Goal: Task Accomplishment & Management: Complete application form

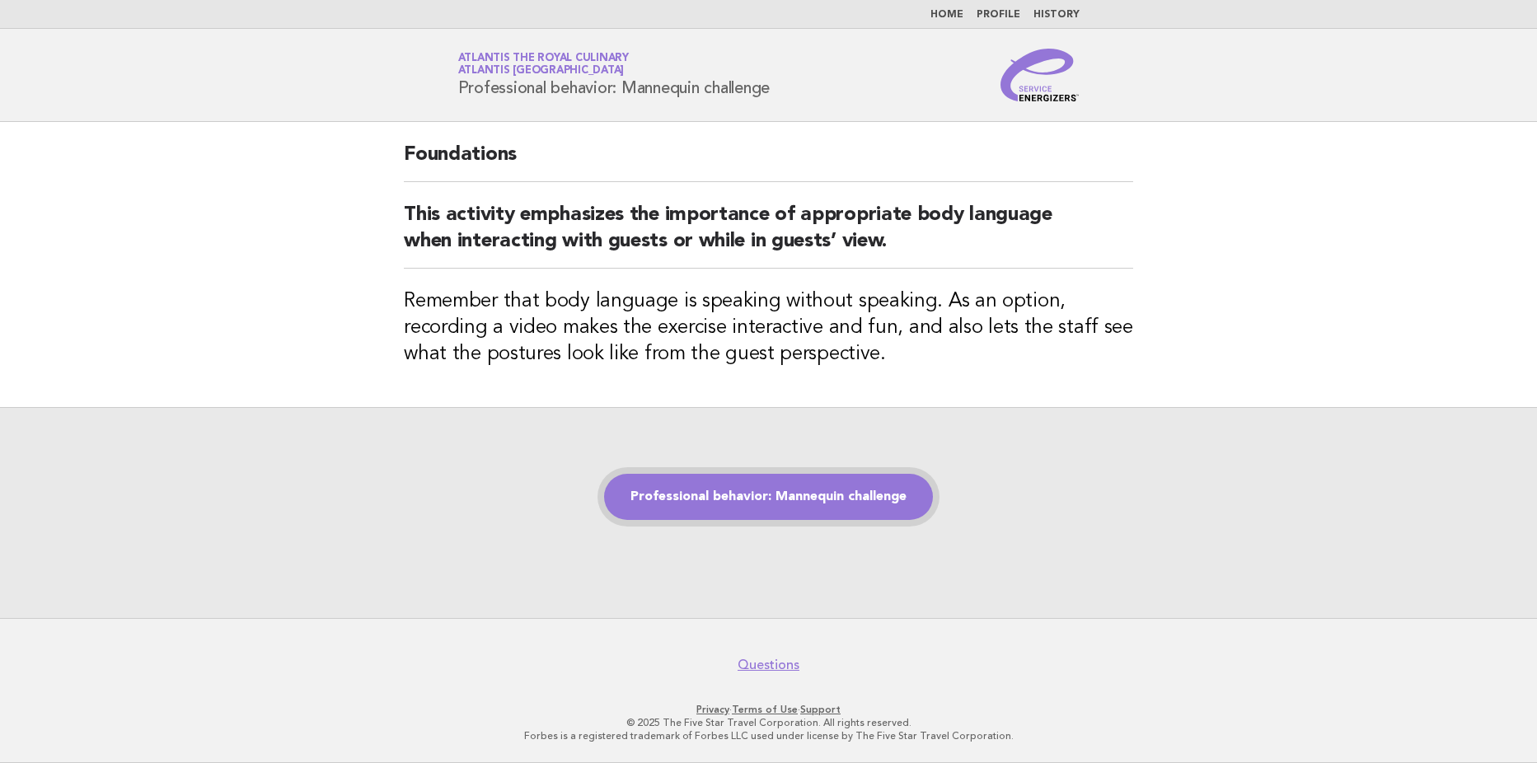
click at [699, 485] on link "Professional behavior: Mannequin challenge" at bounding box center [768, 497] width 329 height 46
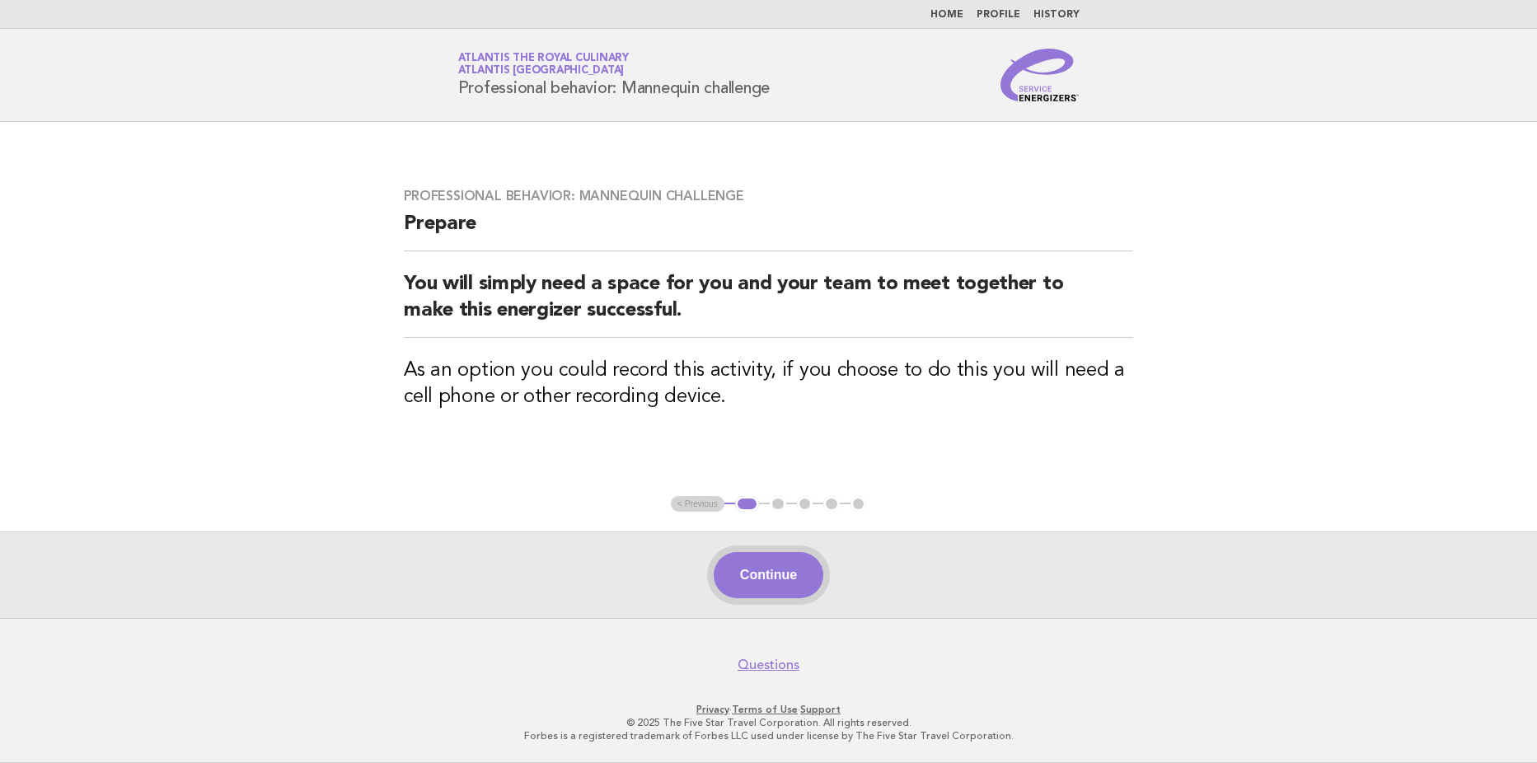
click at [794, 561] on button "Continue" at bounding box center [768, 575] width 110 height 46
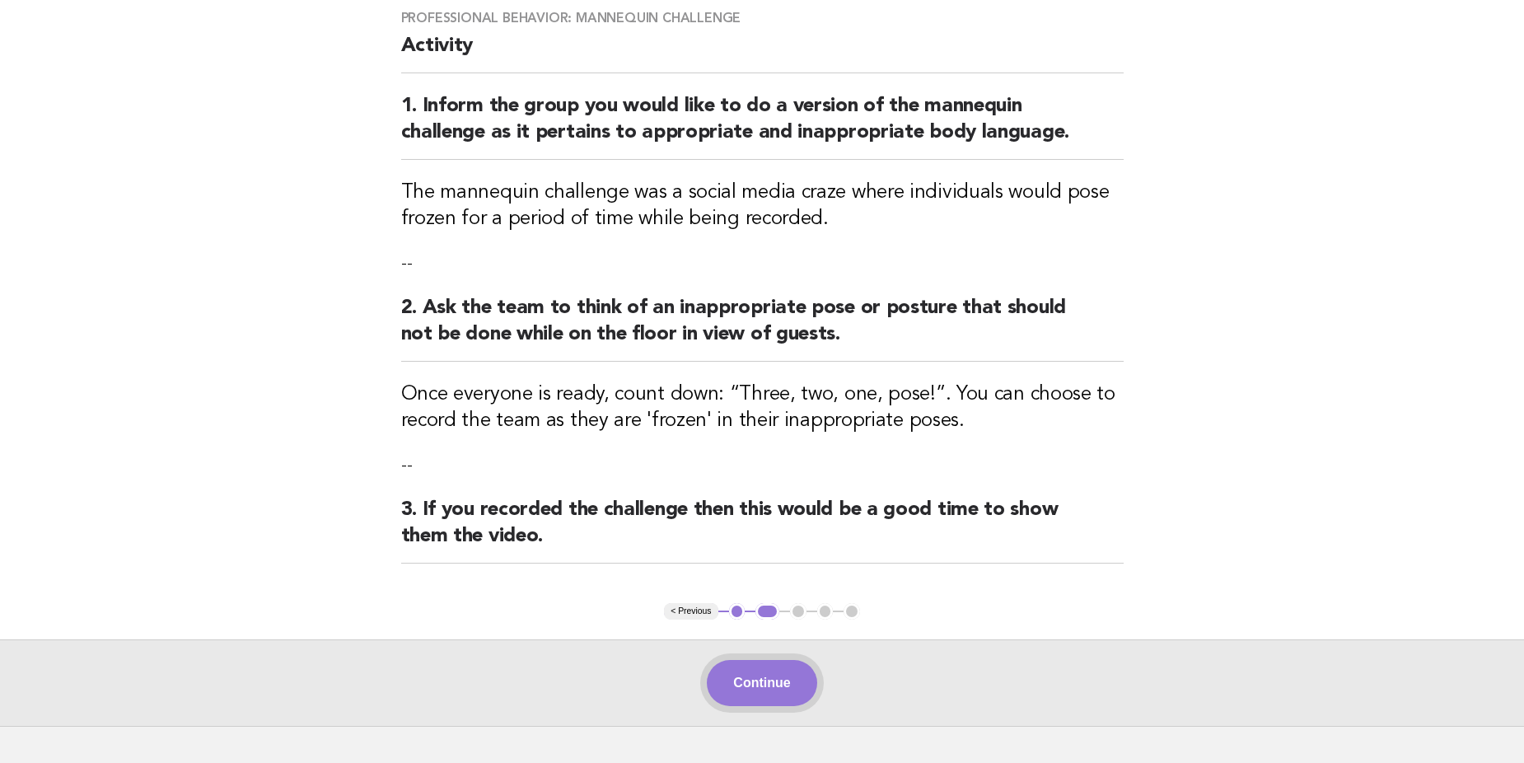
click at [772, 685] on button "Continue" at bounding box center [762, 683] width 110 height 46
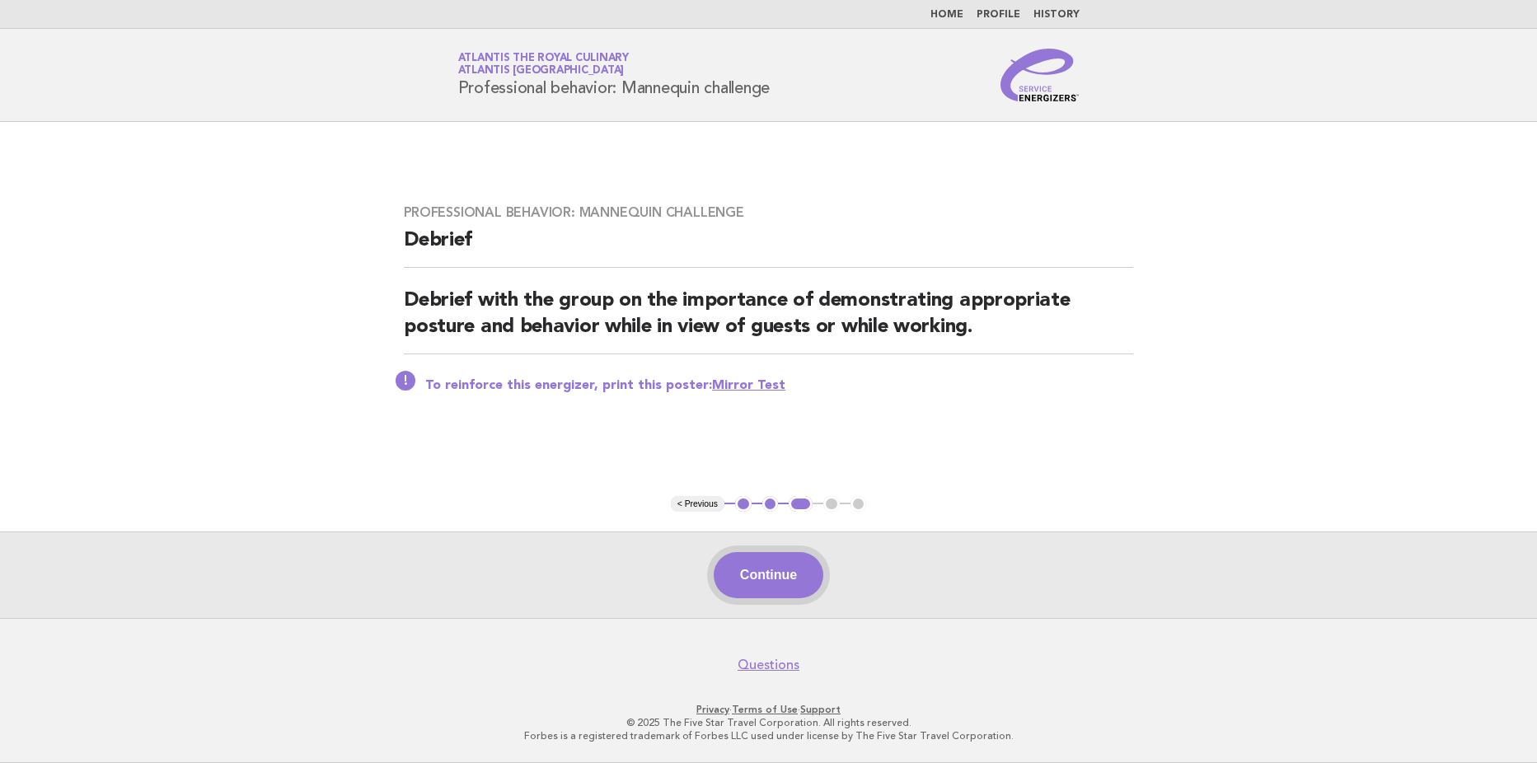
click at [785, 566] on button "Continue" at bounding box center [768, 575] width 110 height 46
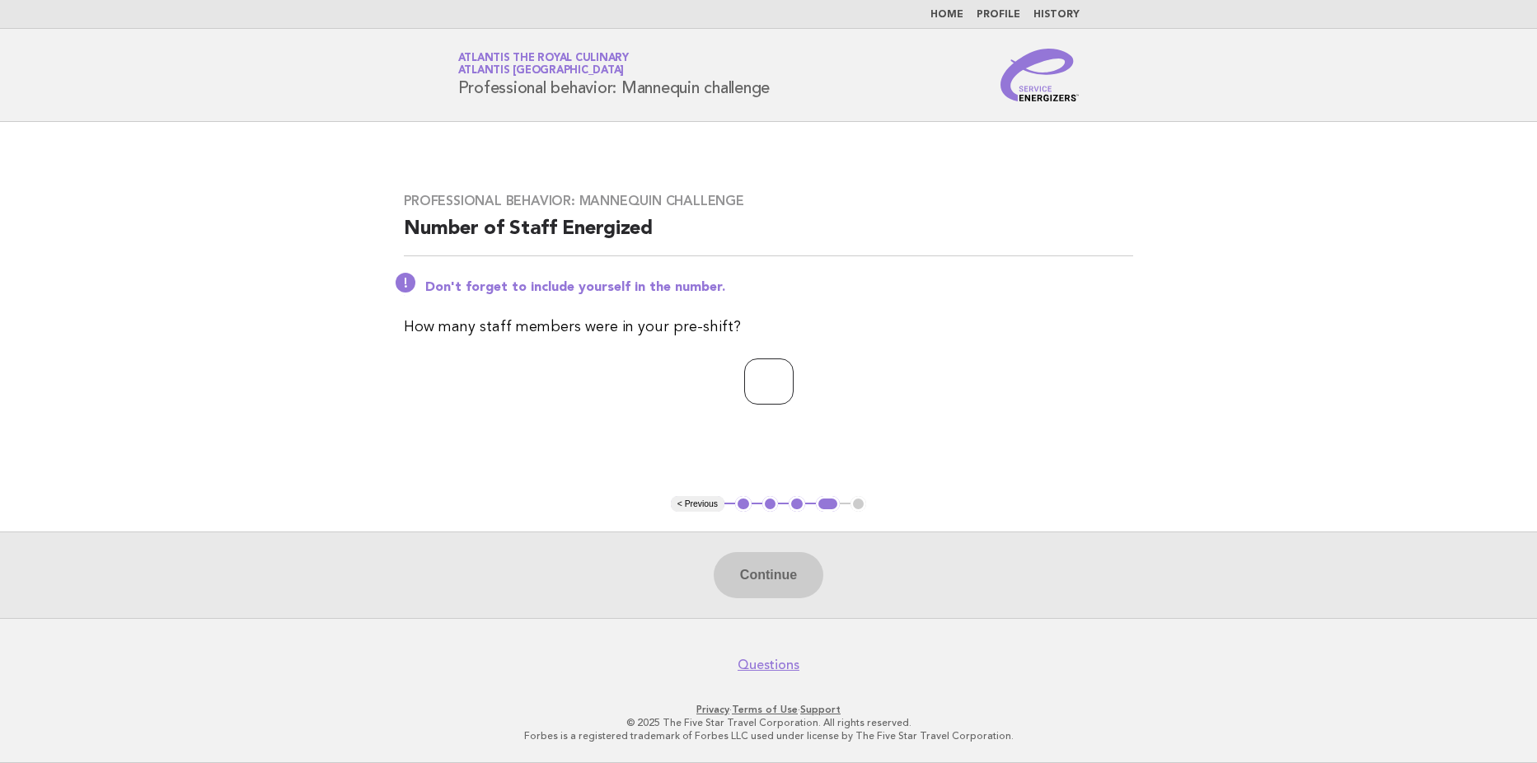
click at [793, 381] on input "*" at bounding box center [768, 381] width 49 height 46
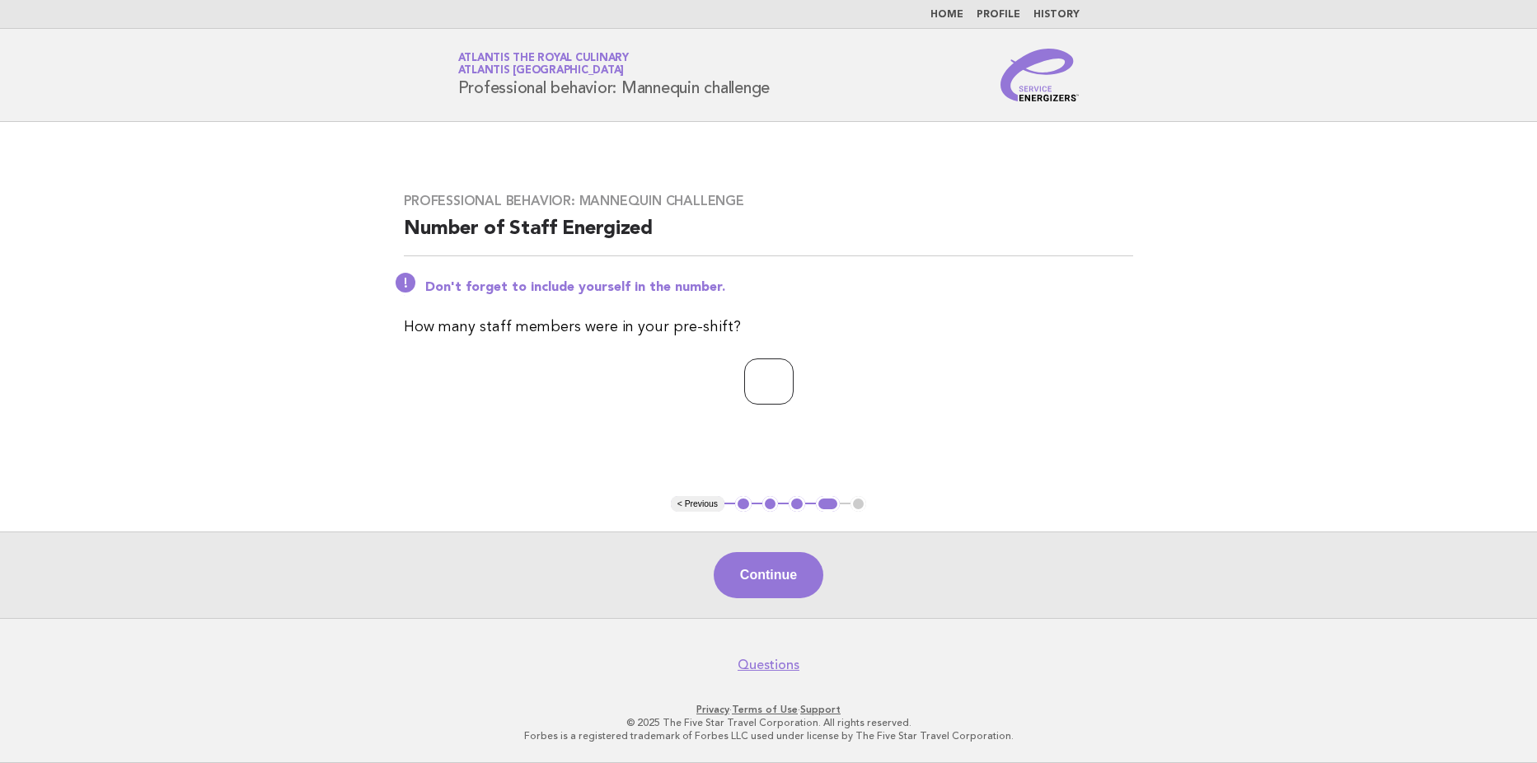
click at [793, 381] on input "*" at bounding box center [768, 381] width 49 height 46
type input "*"
click at [793, 379] on input "*" at bounding box center [768, 381] width 49 height 46
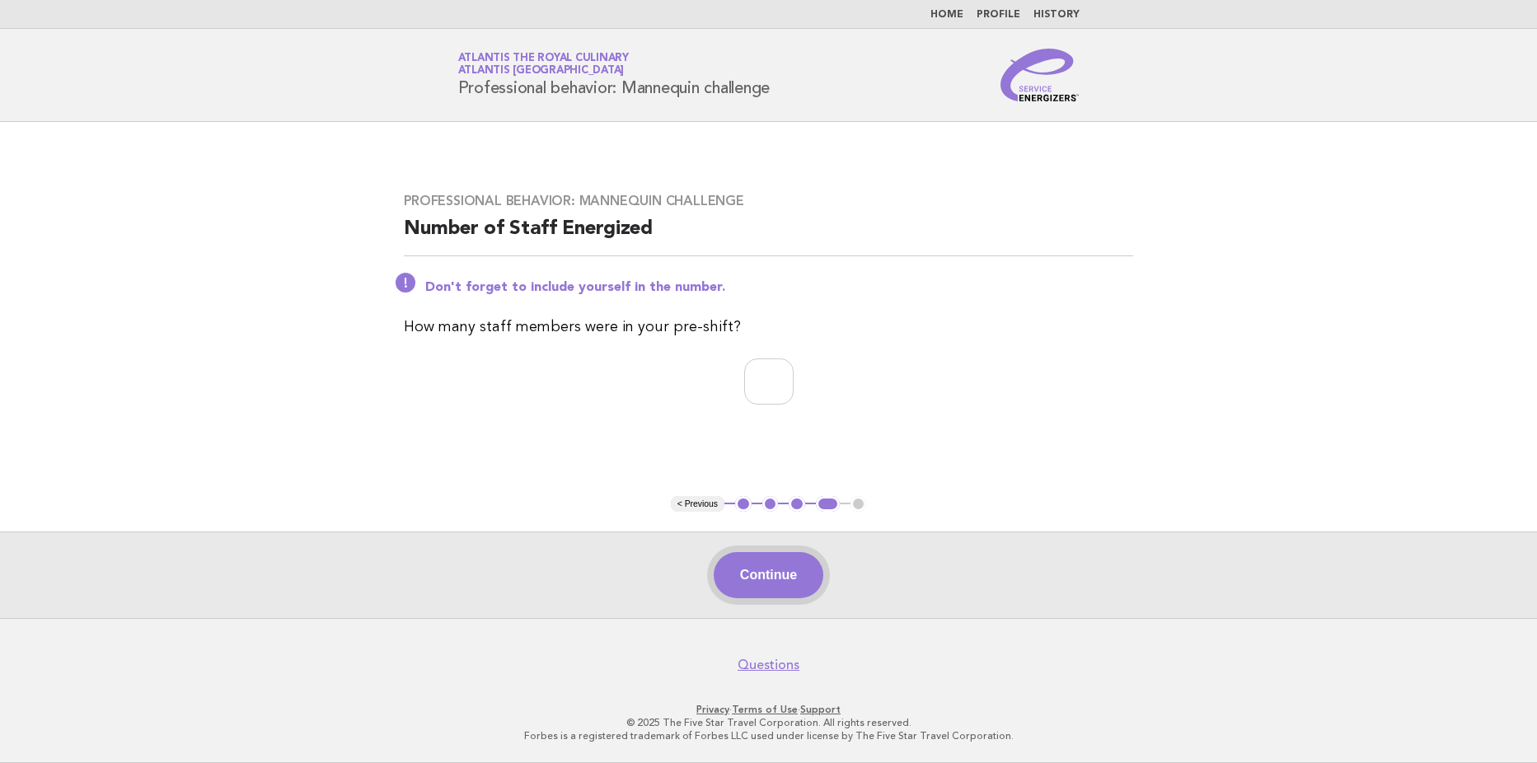
click at [774, 575] on button "Continue" at bounding box center [768, 575] width 110 height 46
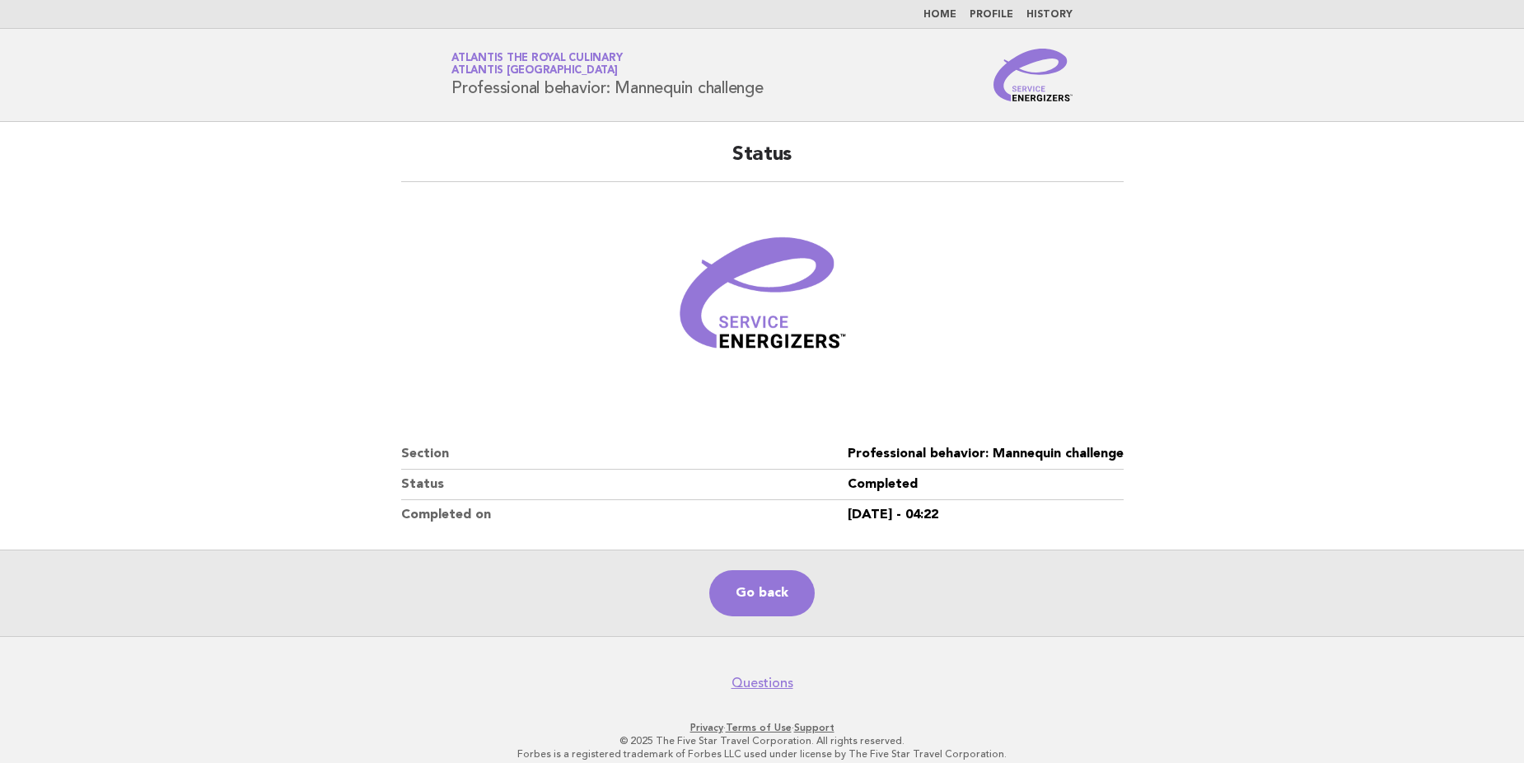
click at [996, 615] on div "Go back" at bounding box center [762, 593] width 1524 height 87
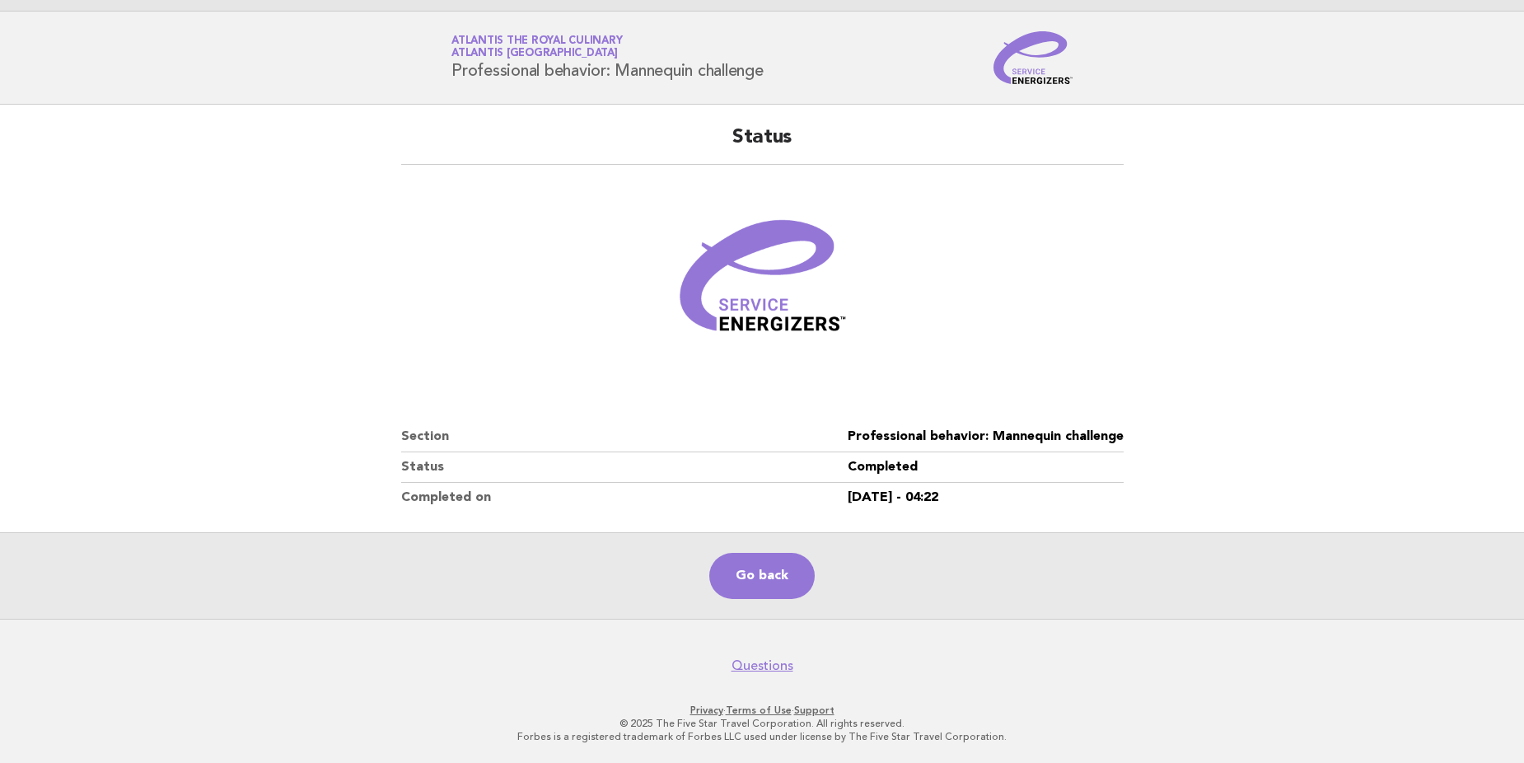
click at [1415, 584] on div "Go back" at bounding box center [762, 575] width 1524 height 87
